Goal: Task Accomplishment & Management: Manage account settings

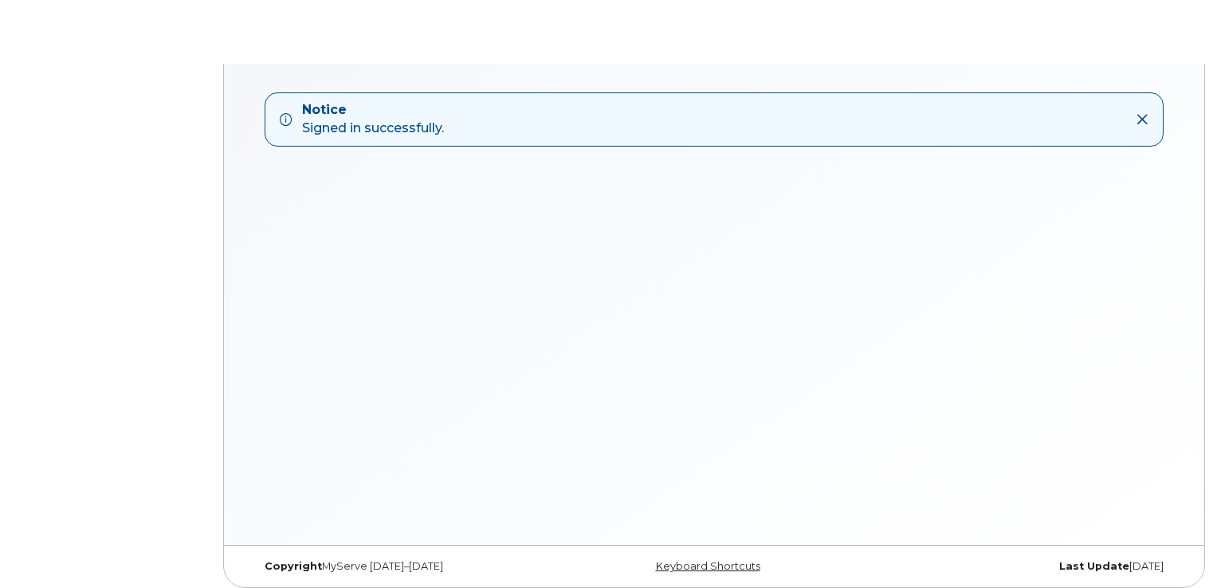
click at [1103, 407] on div "Notice Signed in successfully." at bounding box center [714, 304] width 980 height 481
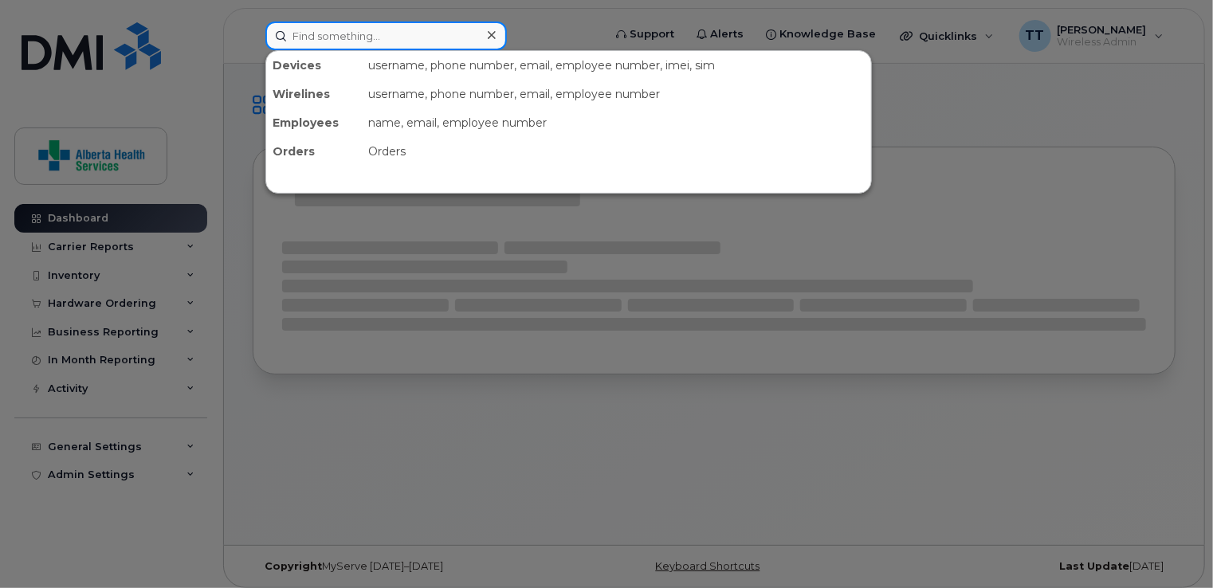
paste input "403-803-4755"
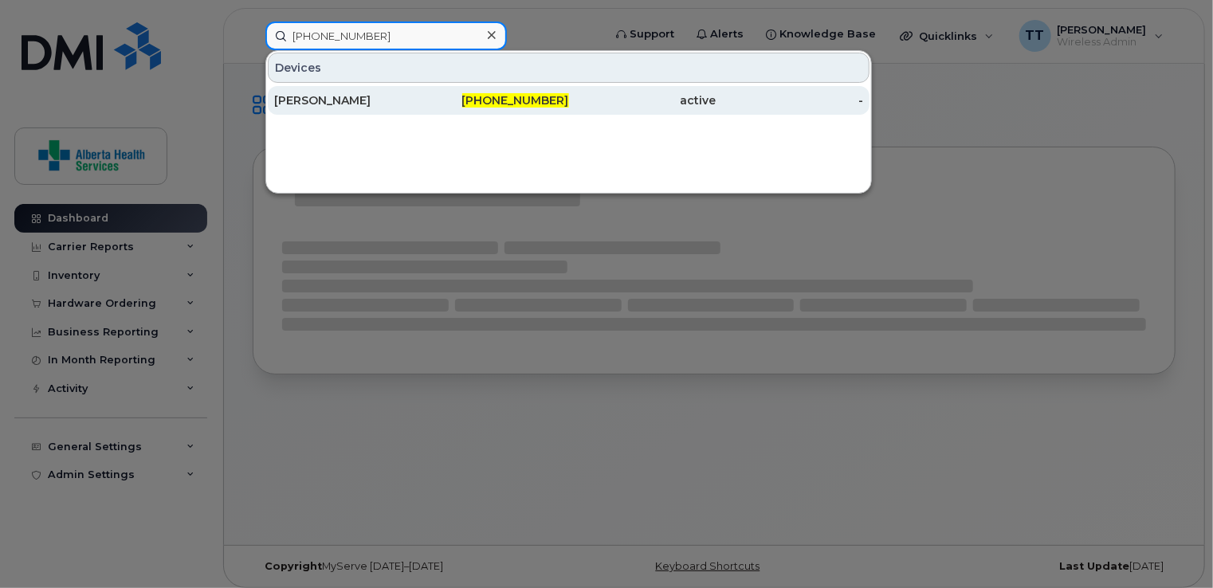
type input "403-803-4755"
click at [331, 99] on div "[PERSON_NAME]" at bounding box center [347, 100] width 147 height 16
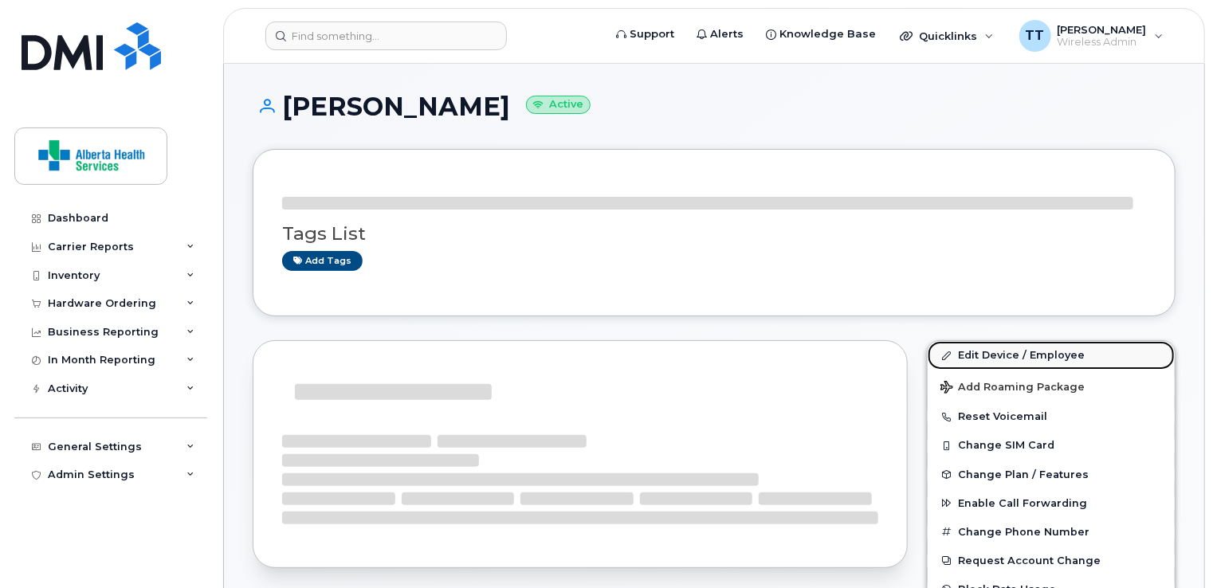
click at [994, 351] on link "Edit Device / Employee" at bounding box center [1050, 355] width 247 height 29
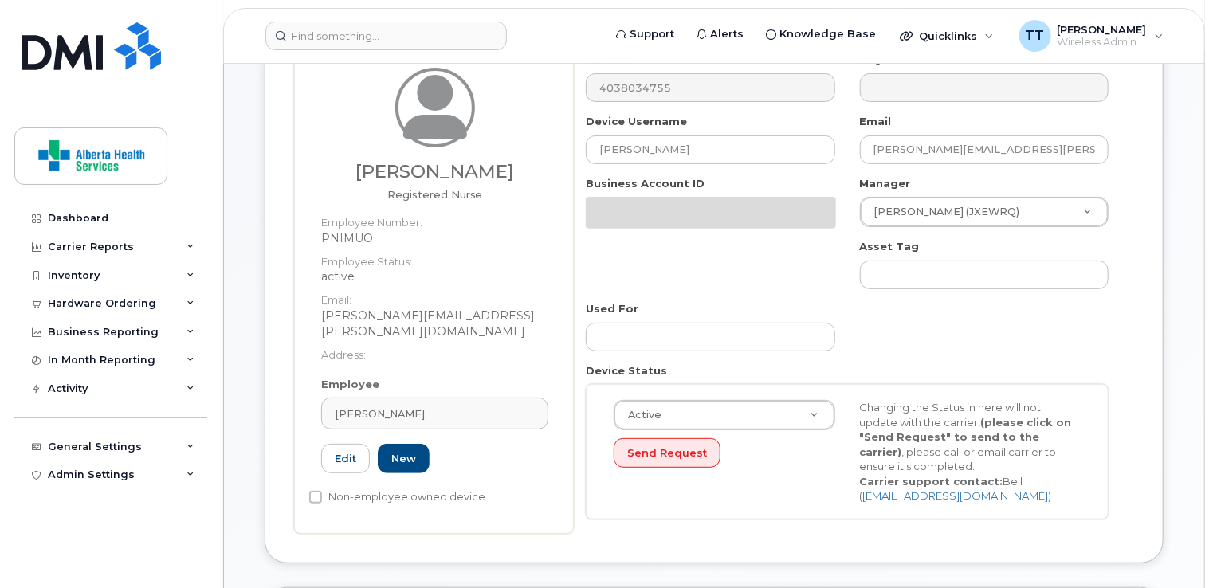
scroll to position [159, 0]
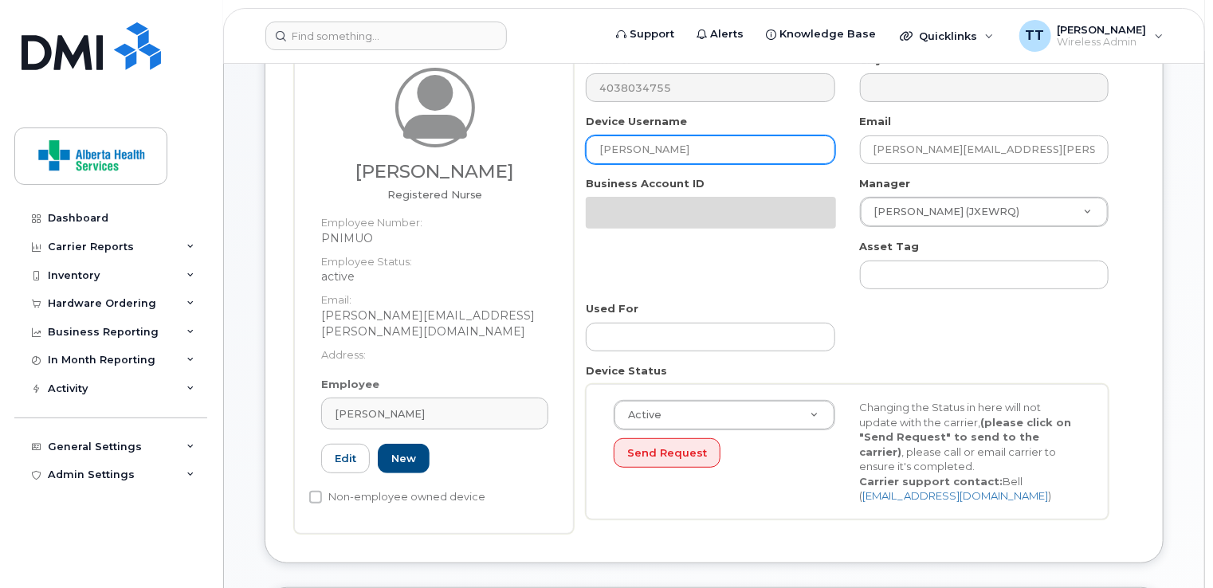
drag, startPoint x: 710, startPoint y: 148, endPoint x: 496, endPoint y: 159, distance: 213.8
click at [496, 159] on div "Joanna Ramos Registered Nurse Employee Number: PNIMUO Employee Status: active E…" at bounding box center [714, 293] width 840 height 481
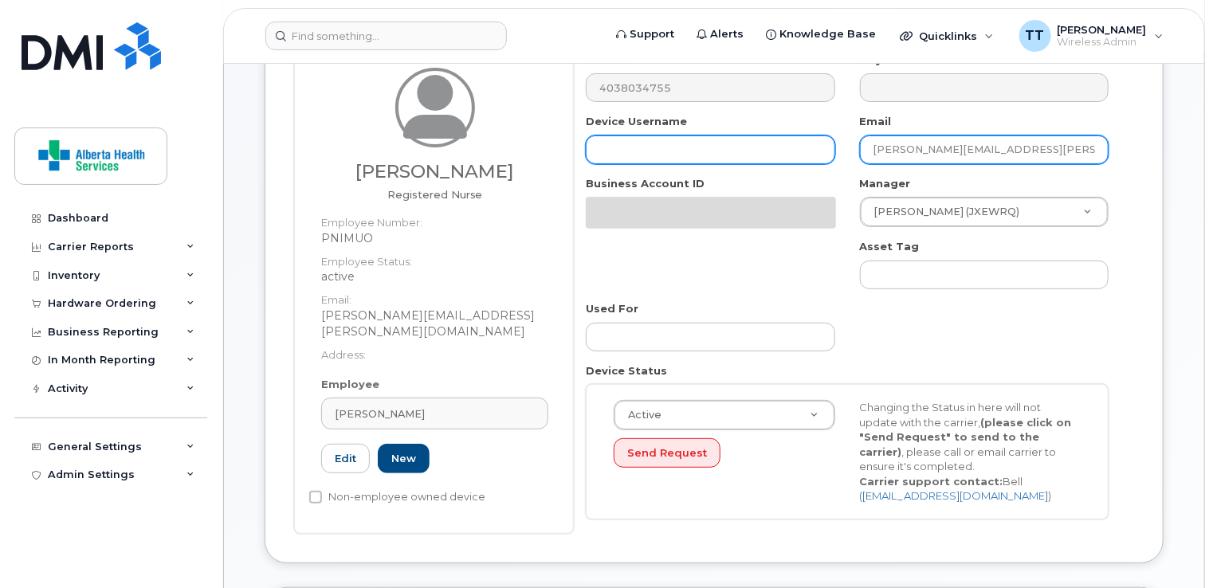
drag, startPoint x: 1067, startPoint y: 150, endPoint x: 832, endPoint y: 158, distance: 235.2
click at [832, 157] on div "Number 4038034755 City Device Username Email Joanna.Ramos@primarycarealberta.ca…" at bounding box center [847, 292] width 547 height 479
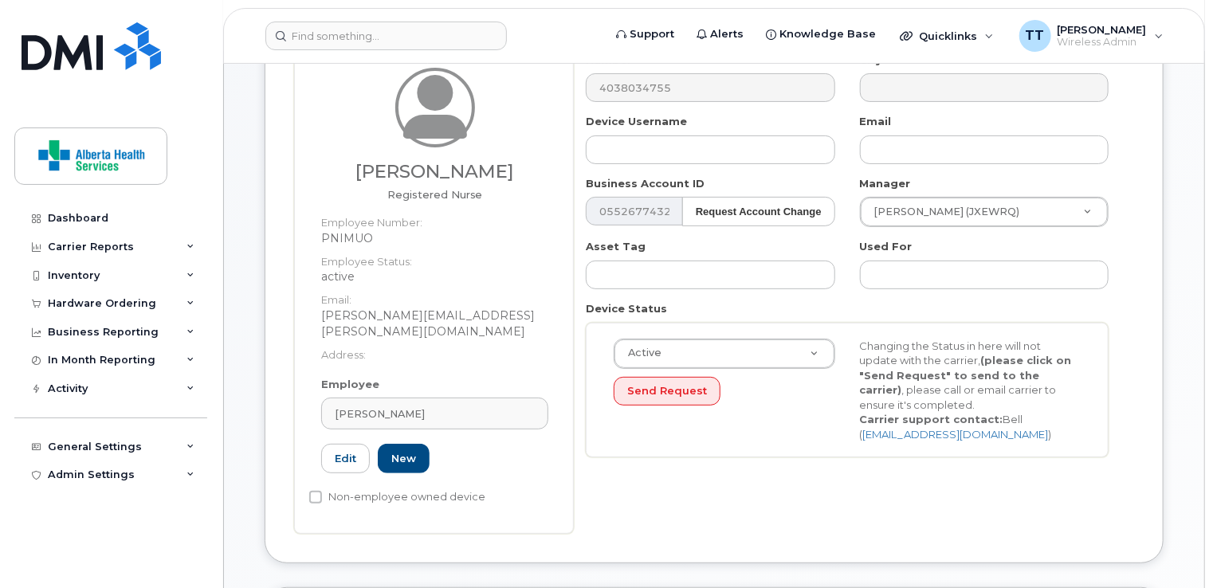
click at [1176, 179] on div "Edit Device Device General Joanna Ramos Registered Nurse Employee Number: PNIMU…" at bounding box center [714, 572] width 980 height 1337
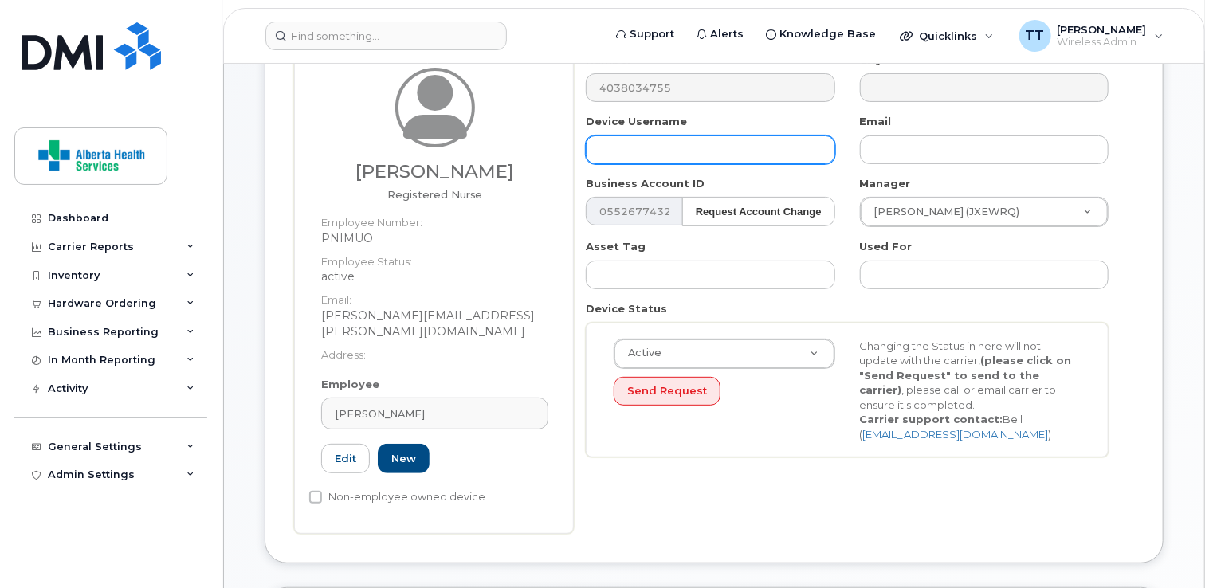
paste input "[PERSON_NAME]"
type input "[PERSON_NAME]"
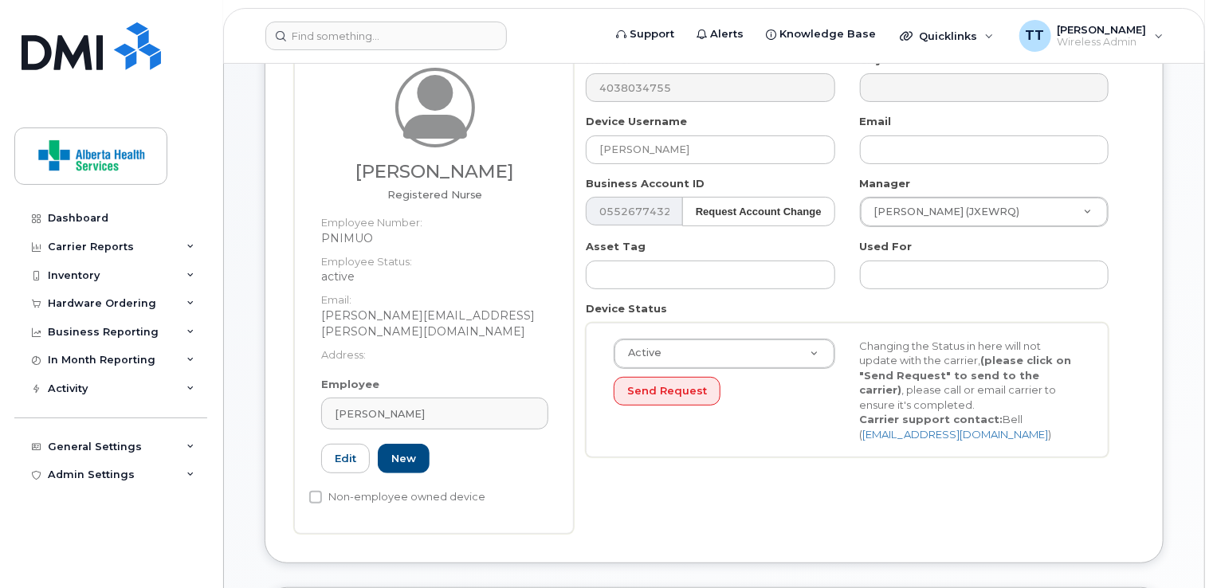
click at [1135, 286] on div "Device General Joanna Ramos Registered Nurse Employee Number: PNIMUO Employee S…" at bounding box center [714, 274] width 899 height 577
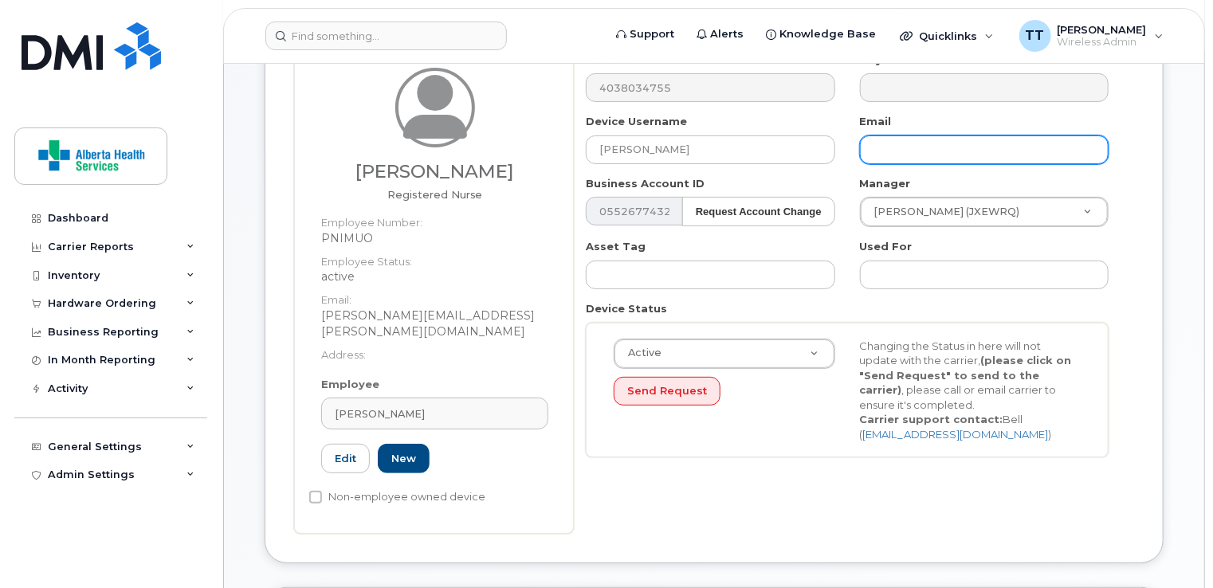
paste input "jordie.blackwell@primarycare.alberta.ca)"
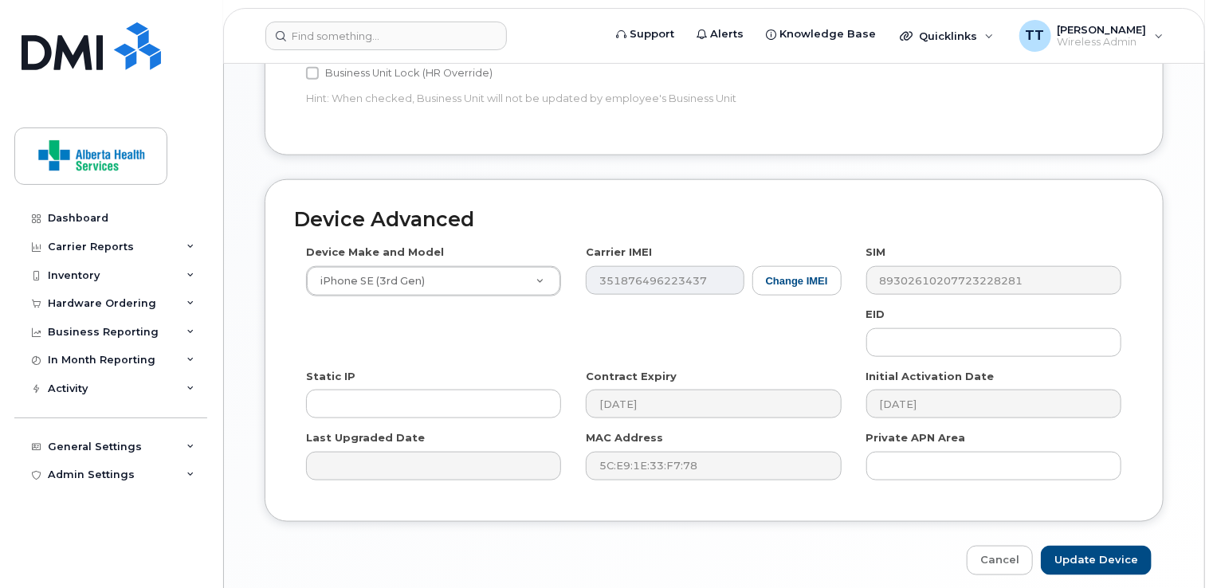
scroll to position [845, 0]
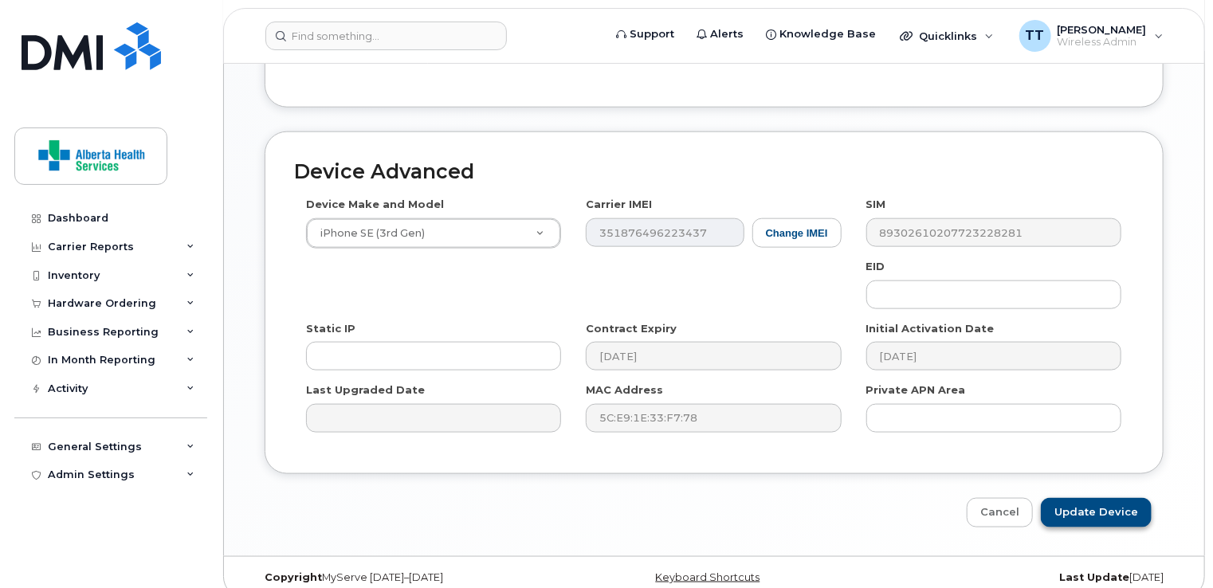
type input "jordie.blackwell@primarycare.alberta.ca)"
click at [1086, 498] on input "Update Device" at bounding box center [1096, 512] width 111 height 29
type input "Saving..."
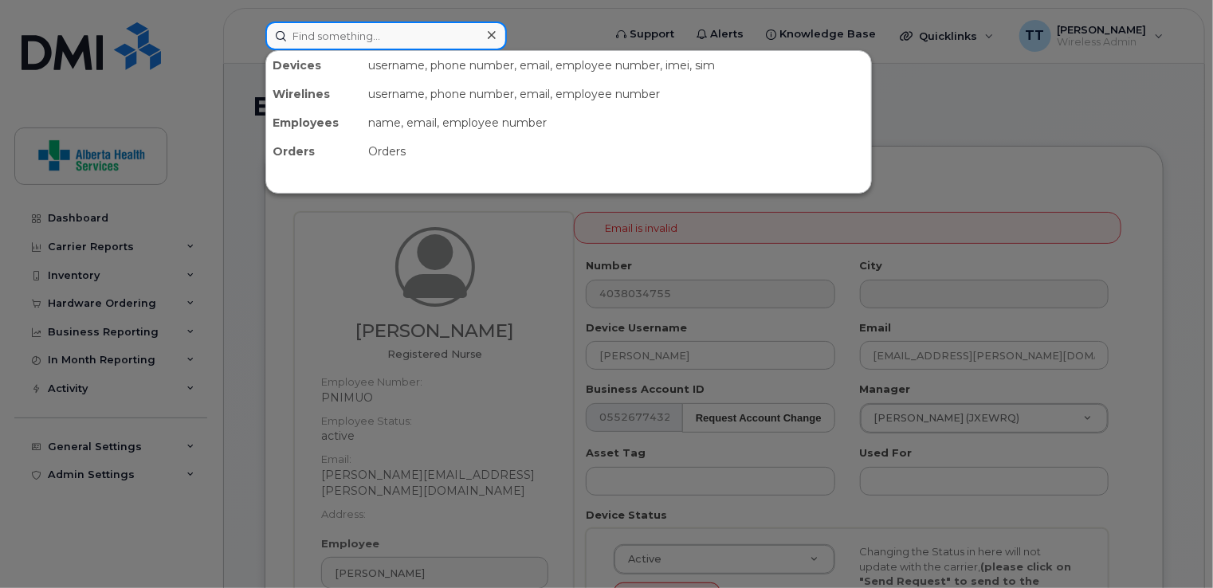
paste input "jordie.blackwell@primarycare.alberta.ca)"
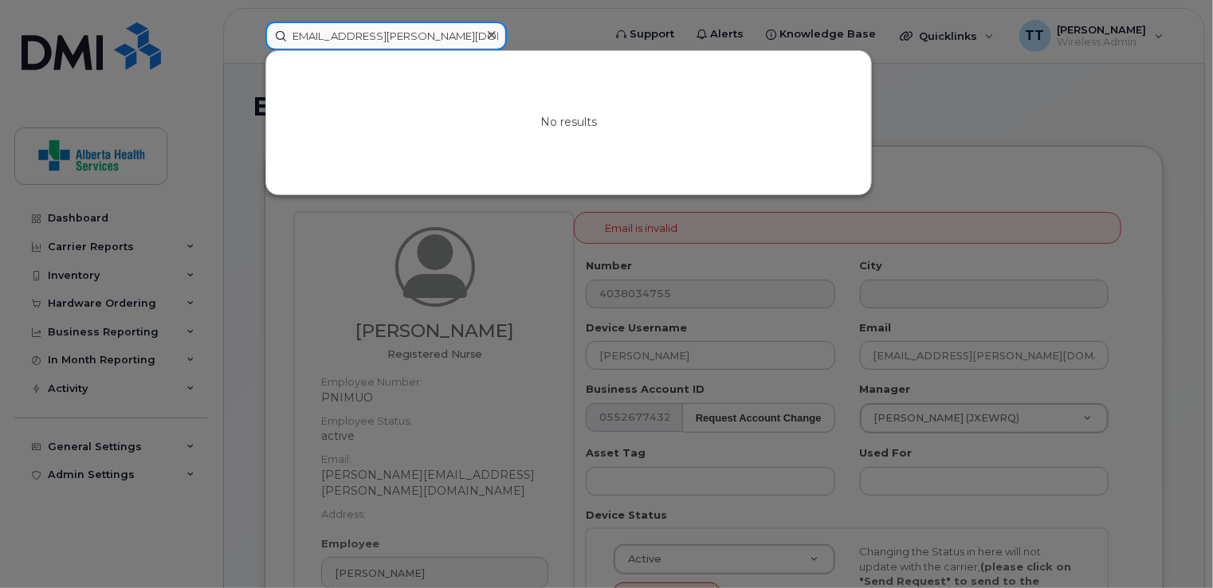
type input "jordie.blackwell@primarycare.alberta.ca)"
click at [491, 37] on icon at bounding box center [492, 35] width 8 height 13
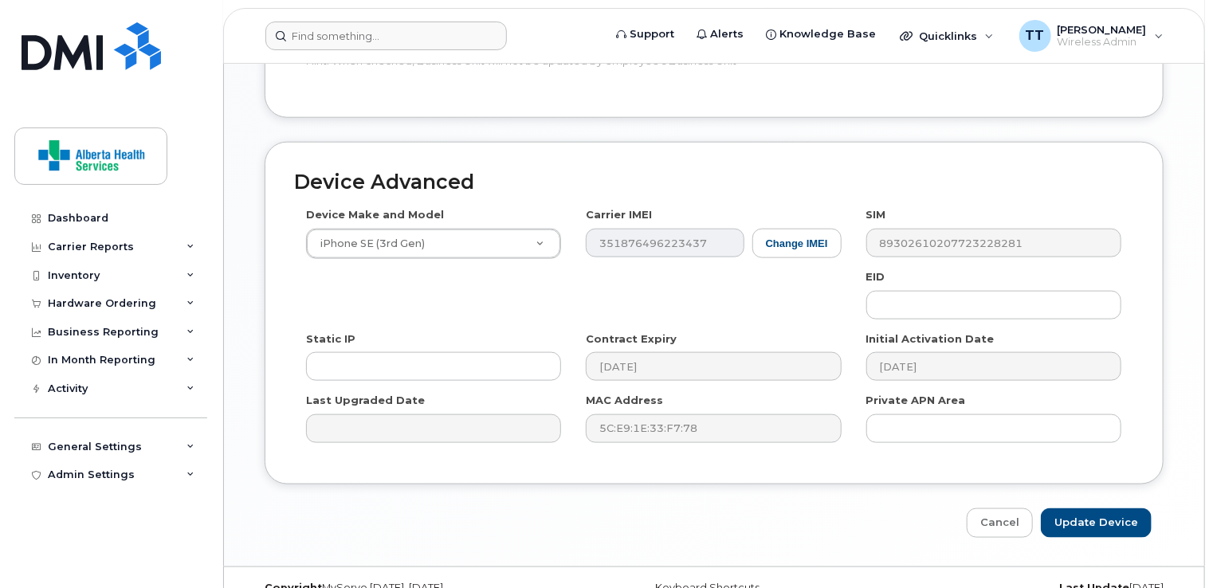
scroll to position [845, 0]
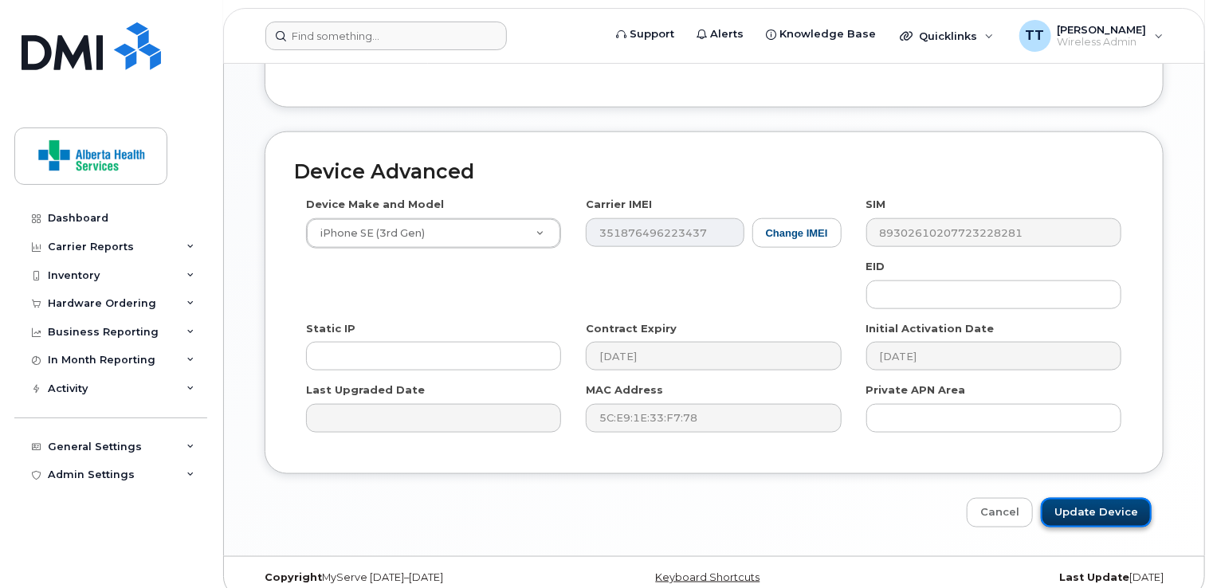
click at [1080, 500] on input "Update Device" at bounding box center [1096, 512] width 111 height 29
type input "Saving..."
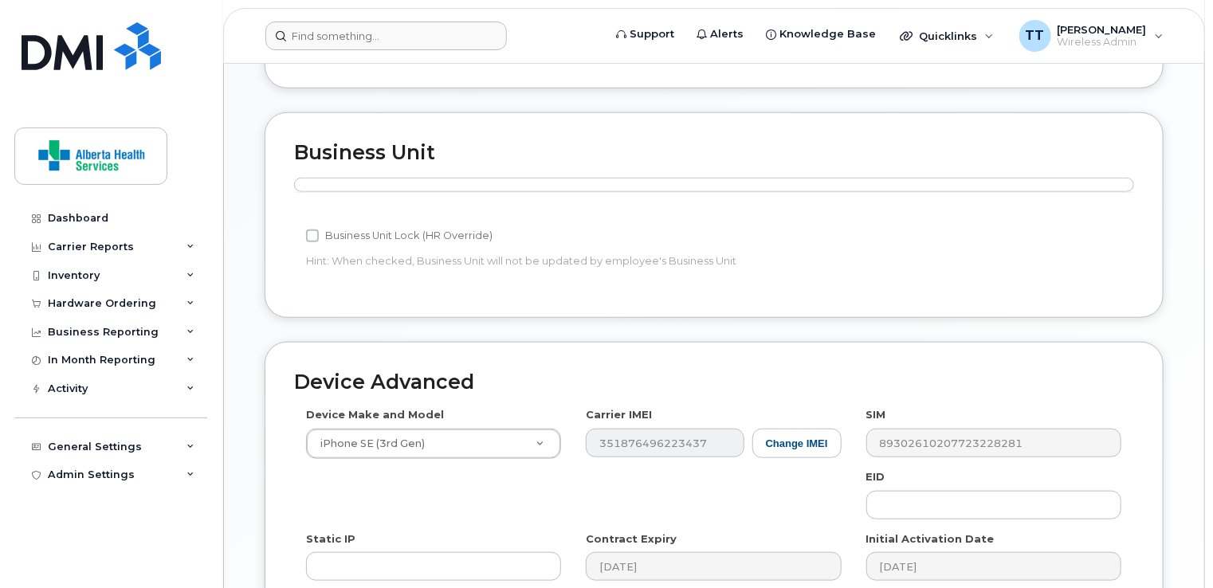
scroll to position [446, 0]
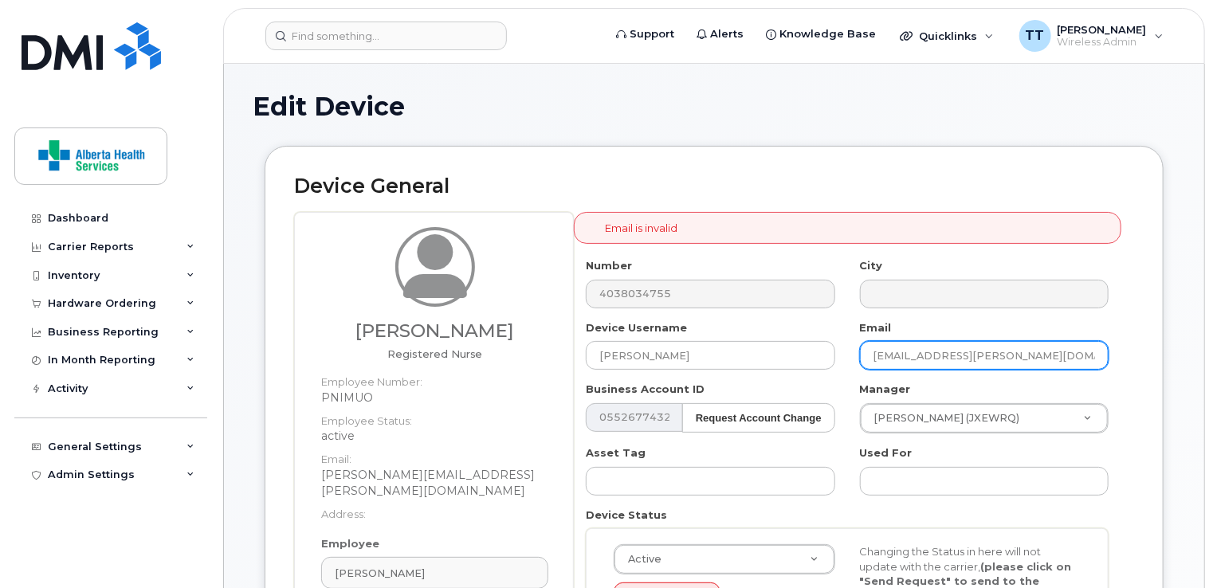
click at [1096, 355] on input "[EMAIL_ADDRESS][PERSON_NAME][DOMAIN_NAME])" at bounding box center [984, 355] width 249 height 29
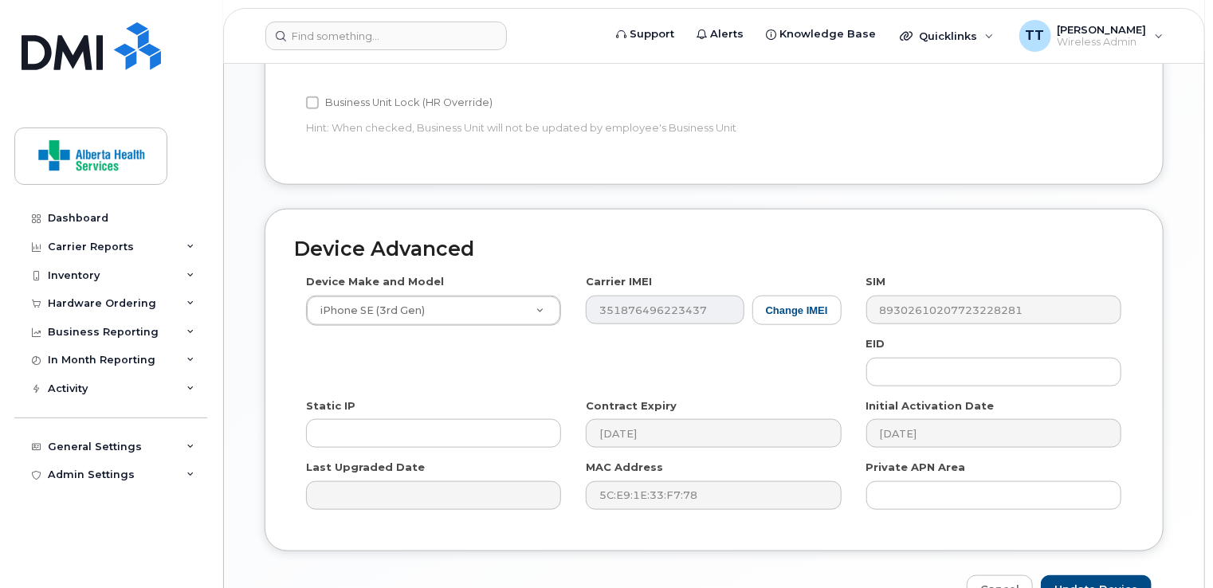
scroll to position [845, 0]
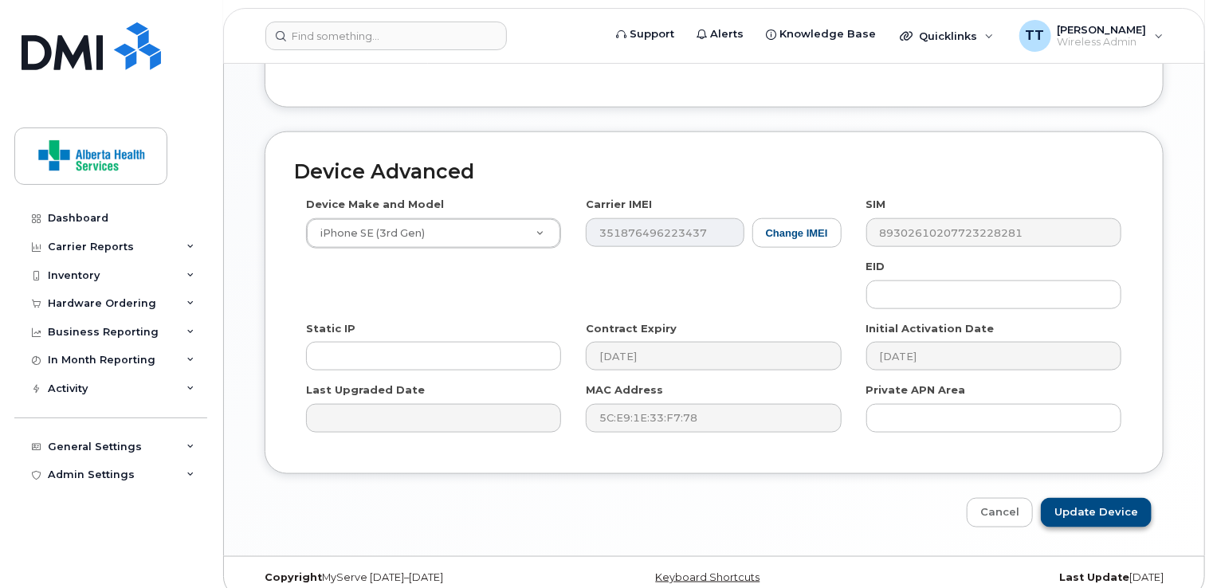
type input "[EMAIL_ADDRESS][PERSON_NAME][DOMAIN_NAME]"
click at [1090, 498] on input "Update Device" at bounding box center [1096, 512] width 111 height 29
type input "Saving..."
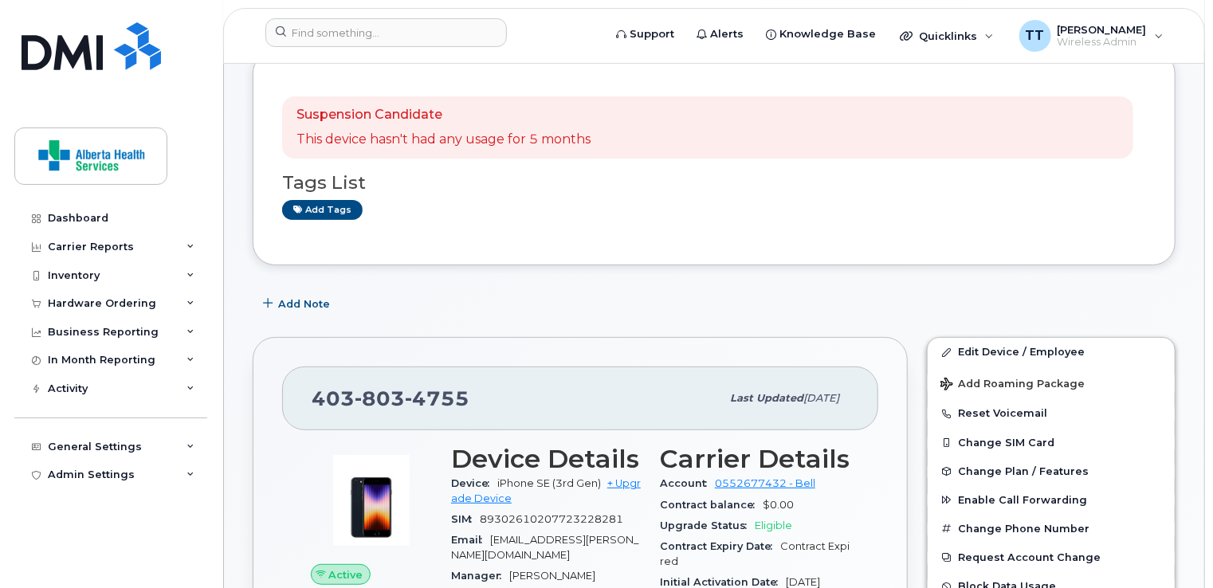
scroll to position [159, 0]
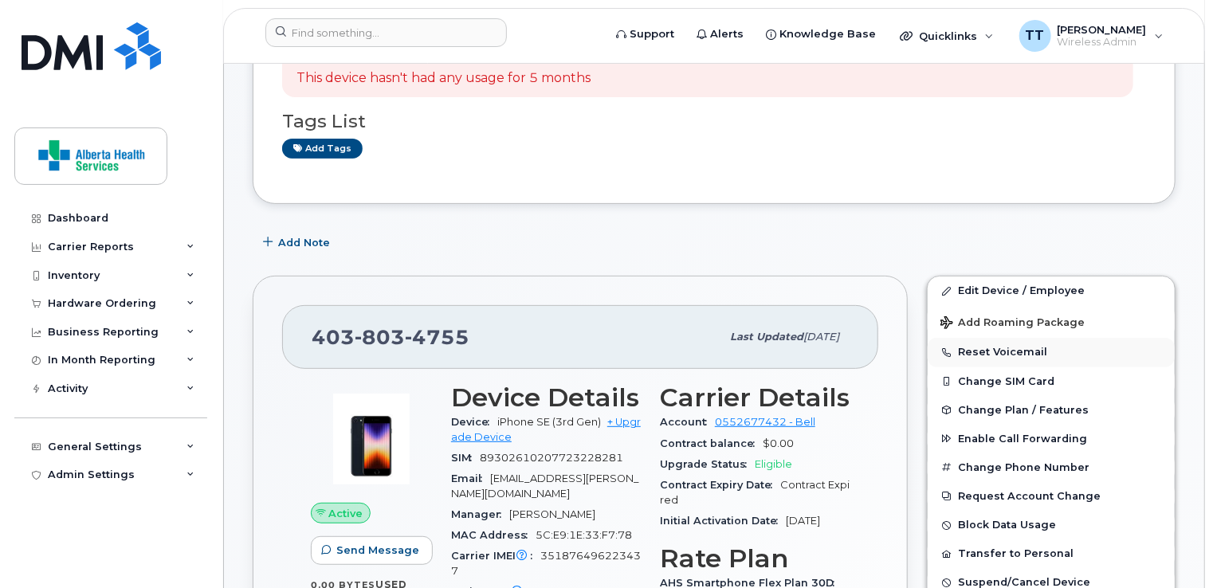
click at [997, 353] on button "Reset Voicemail" at bounding box center [1050, 352] width 247 height 29
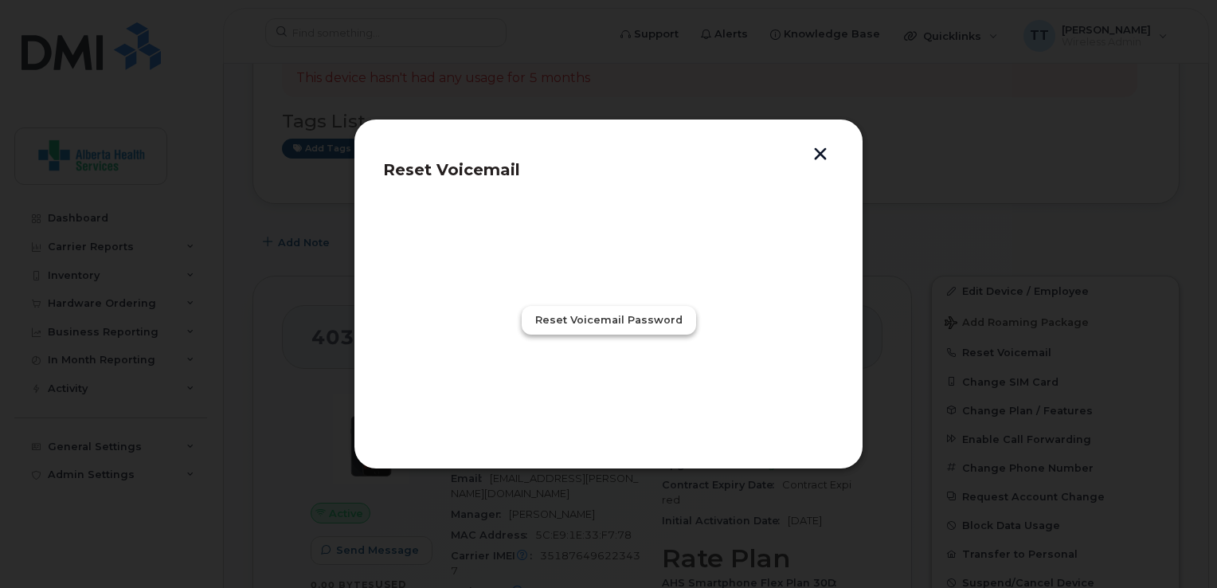
click at [542, 312] on span "Reset Voicemail Password" at bounding box center [608, 319] width 147 height 15
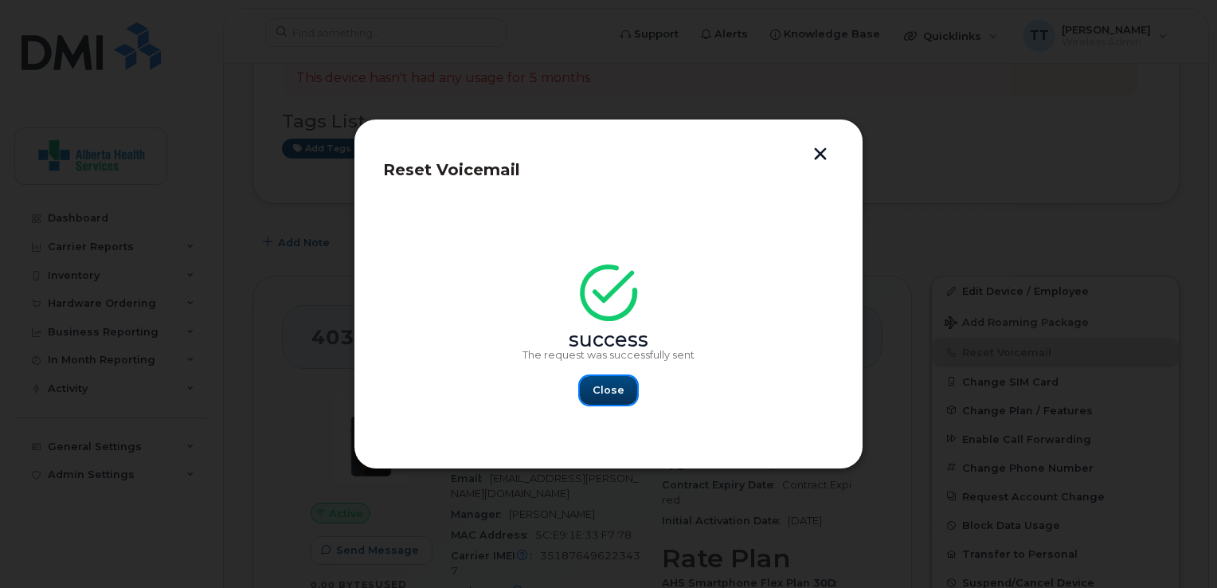
click at [602, 382] on button "Close" at bounding box center [608, 390] width 57 height 29
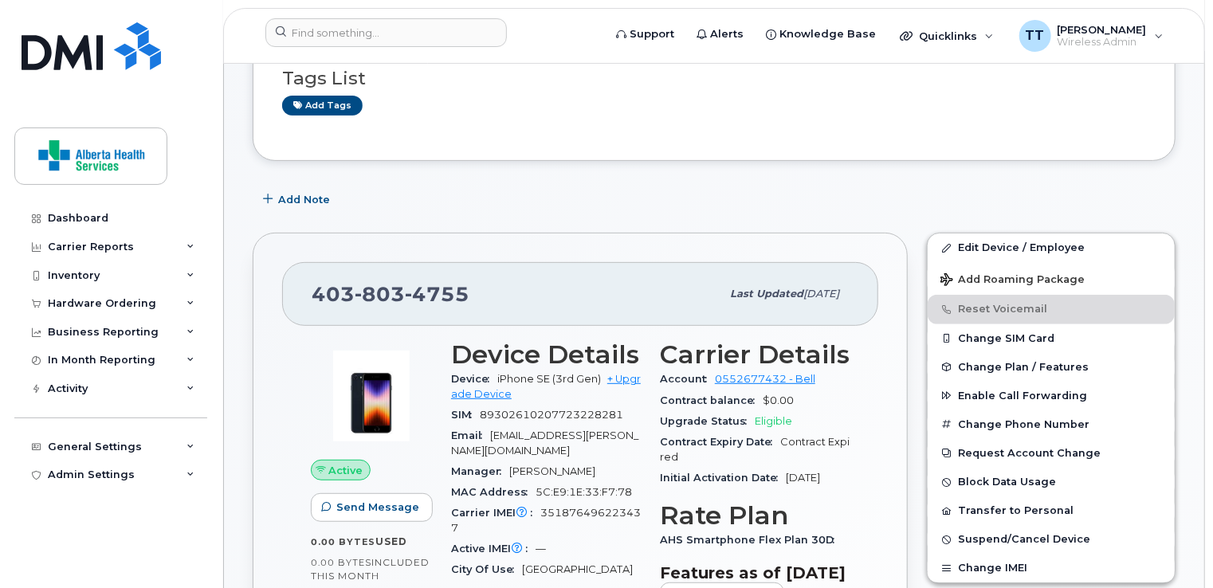
scroll to position [239, 0]
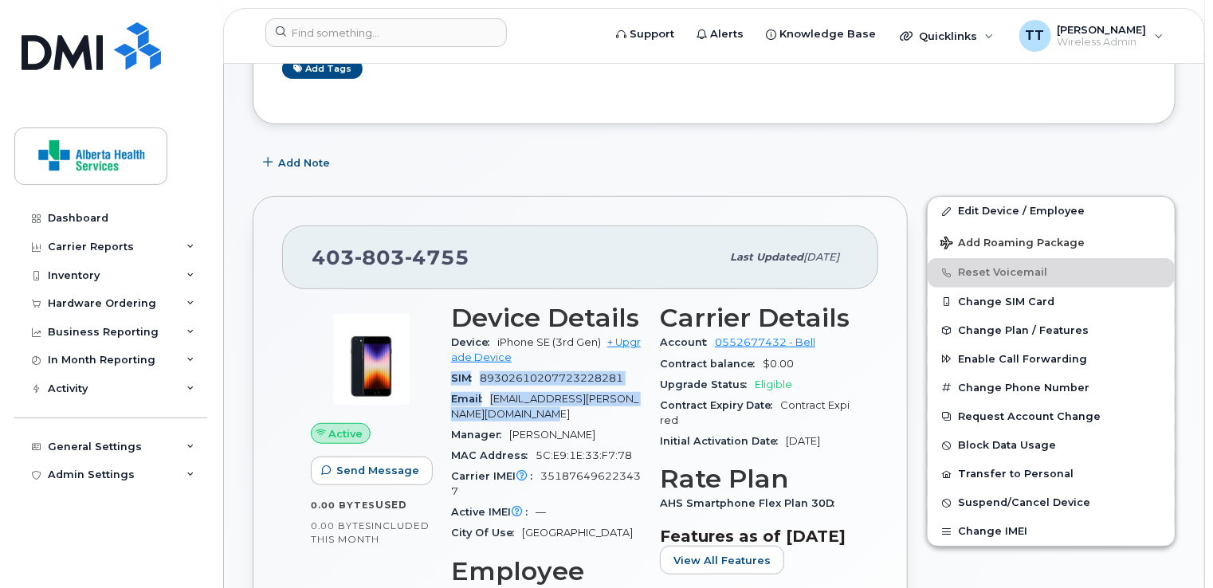
drag, startPoint x: 450, startPoint y: 379, endPoint x: 614, endPoint y: 422, distance: 169.7
click at [614, 422] on section "Device Details Device iPhone SE (3rd Gen) + Upgrade Device SIM [TECHNICAL_ID] E…" at bounding box center [546, 424] width 190 height 240
drag, startPoint x: 614, startPoint y: 422, endPoint x: 599, endPoint y: 403, distance: 24.4
copy section "SIM [TECHNICAL_ID] Email [EMAIL_ADDRESS][PERSON_NAME][DOMAIN_NAME]"
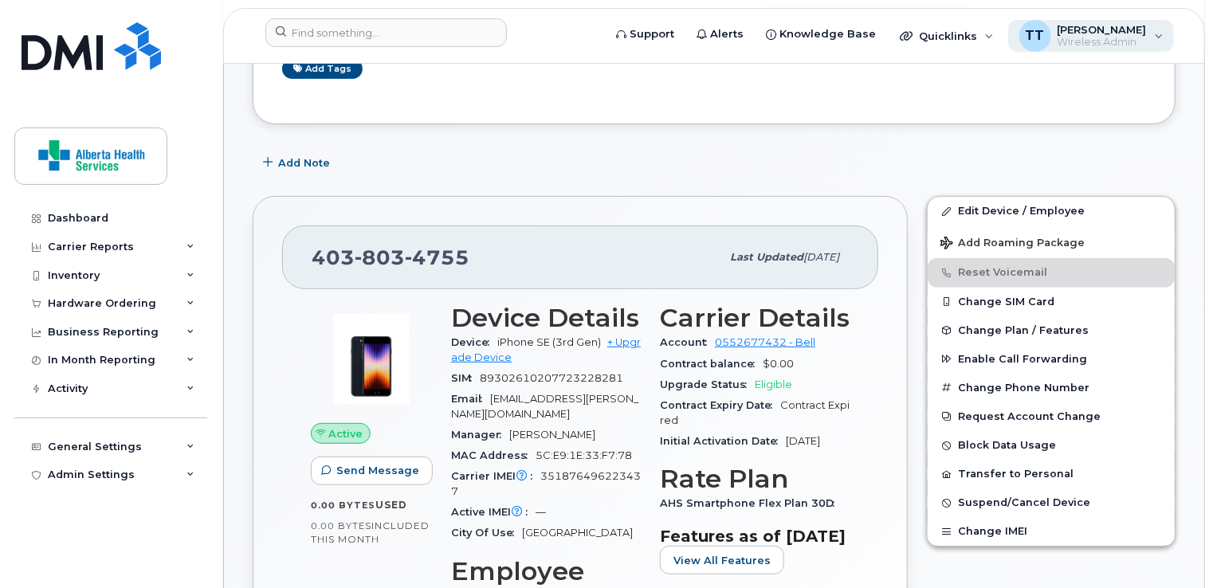
click at [1150, 37] on div "TT [PERSON_NAME] Wireless Admin" at bounding box center [1091, 36] width 167 height 32
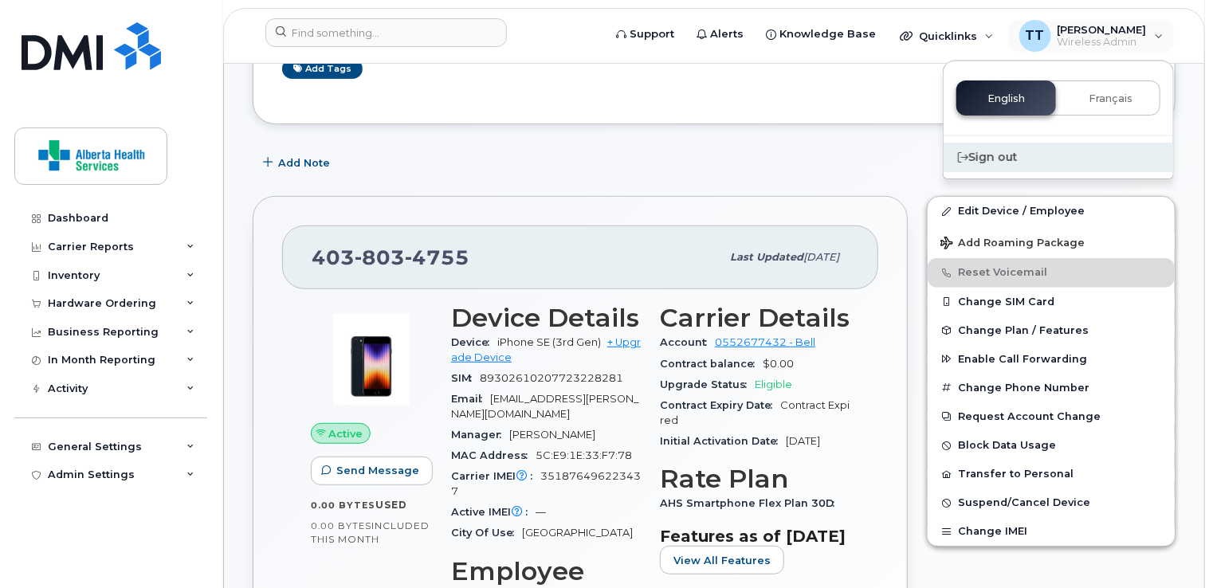
click at [1016, 153] on div "Sign out" at bounding box center [1057, 157] width 229 height 29
